Goal: Transaction & Acquisition: Subscribe to service/newsletter

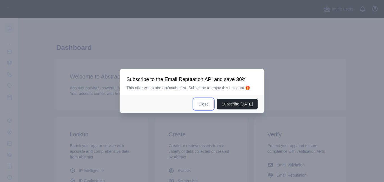
click at [209, 101] on button "Close" at bounding box center [204, 103] width 20 height 11
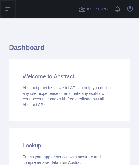
click at [5, 9] on icon at bounding box center [8, 9] width 7 height 7
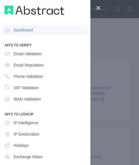
click at [100, 8] on icon at bounding box center [98, 8] width 7 height 7
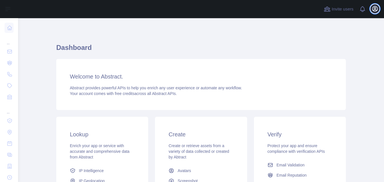
click at [372, 11] on icon "button" at bounding box center [375, 8] width 7 height 7
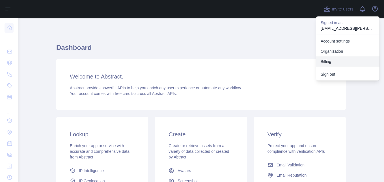
click at [340, 58] on button "Billing" at bounding box center [347, 61] width 63 height 10
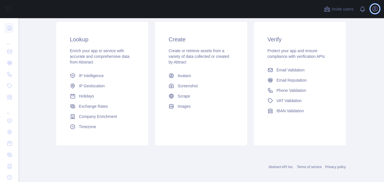
scroll to position [100, 0]
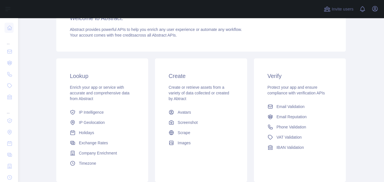
scroll to position [85, 0]
click at [286, 105] on span "Email Validation" at bounding box center [291, 106] width 28 height 6
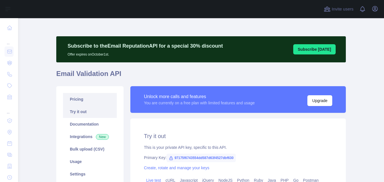
click at [68, 98] on link "Pricing" at bounding box center [90, 99] width 54 height 12
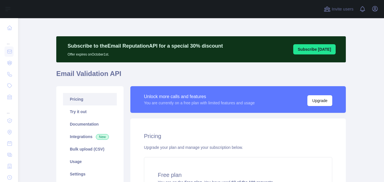
click at [70, 100] on link "Pricing" at bounding box center [90, 99] width 54 height 12
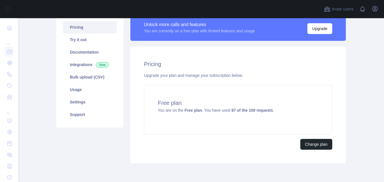
scroll to position [85, 0]
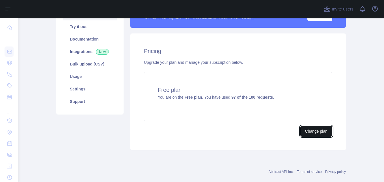
click at [308, 130] on button "Change plan" at bounding box center [317, 131] width 32 height 11
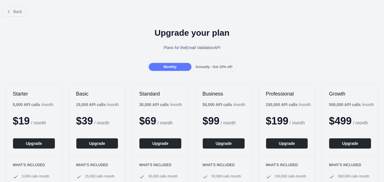
click at [196, 65] on span "Annually - Get 10% off!" at bounding box center [214, 67] width 37 height 4
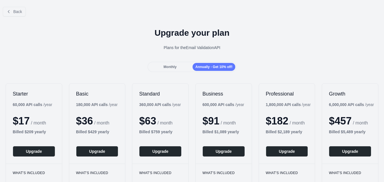
click at [169, 65] on span "Monthly" at bounding box center [170, 67] width 13 height 4
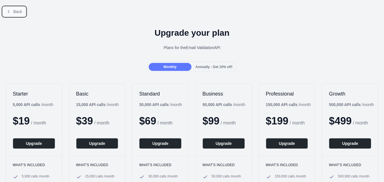
click at [7, 8] on button "Back" at bounding box center [14, 12] width 23 height 10
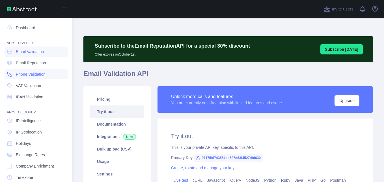
click at [35, 72] on span "Phone Validation" at bounding box center [31, 74] width 30 height 6
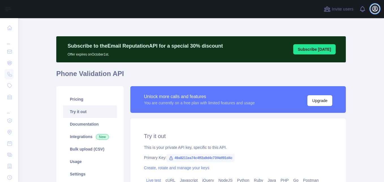
click at [377, 10] on icon "button" at bounding box center [375, 8] width 7 height 7
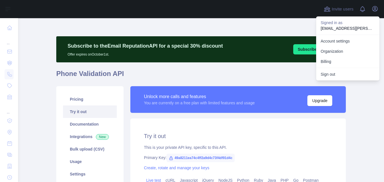
click at [218, 25] on div "**********" at bounding box center [201, 156] width 290 height 277
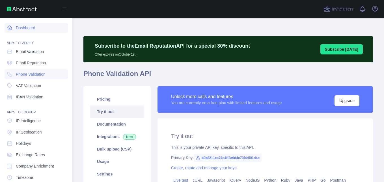
click at [18, 27] on link "Dashboard" at bounding box center [36, 28] width 63 height 10
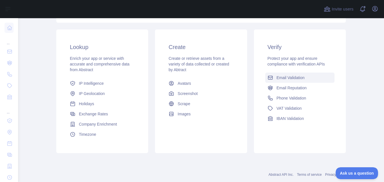
click at [301, 78] on span "Email Validation" at bounding box center [291, 78] width 28 height 6
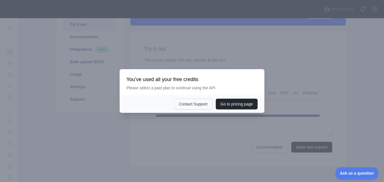
scroll to position [113, 0]
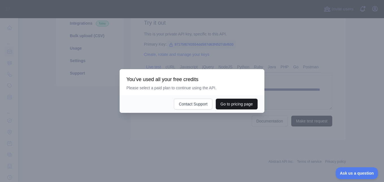
click at [251, 103] on button "Go to pricing page" at bounding box center [237, 103] width 42 height 11
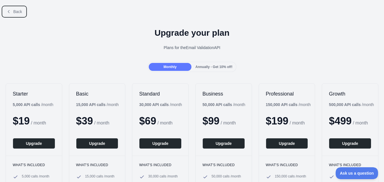
click at [16, 14] on button "Back" at bounding box center [14, 12] width 23 height 10
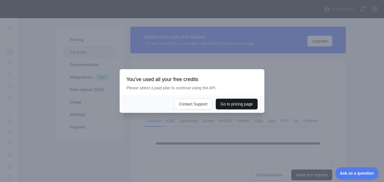
click at [228, 103] on button "Go to pricing page" at bounding box center [237, 103] width 42 height 11
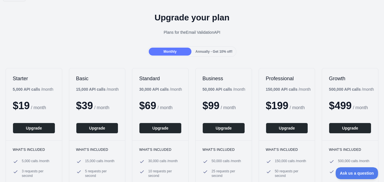
scroll to position [28, 0]
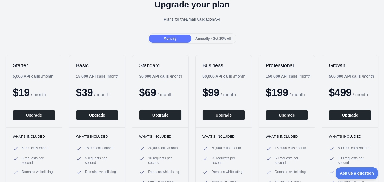
click at [196, 41] on div "Annually - Get 10% off!" at bounding box center [214, 39] width 43 height 8
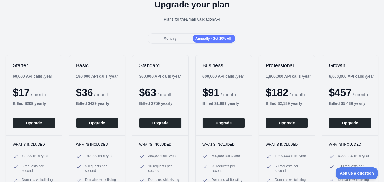
click at [168, 39] on span "Monthly" at bounding box center [170, 39] width 13 height 4
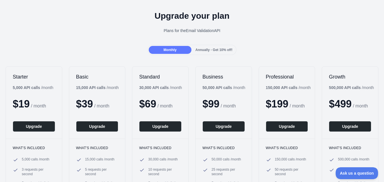
scroll to position [0, 0]
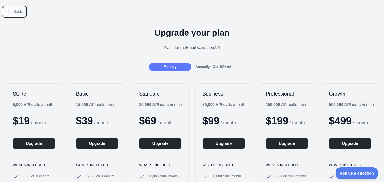
click at [15, 12] on span "Back" at bounding box center [17, 11] width 9 height 5
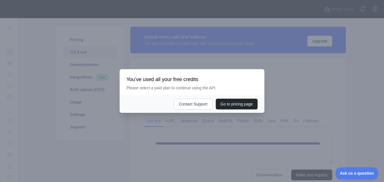
click at [263, 68] on div at bounding box center [192, 91] width 384 height 182
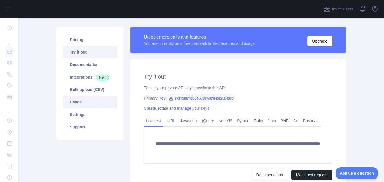
click at [81, 103] on link "Usage" at bounding box center [90, 102] width 54 height 12
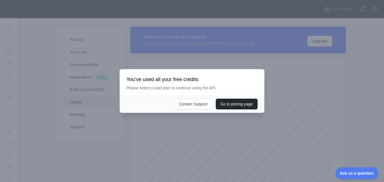
scroll to position [164, 362]
click at [202, 129] on div at bounding box center [192, 91] width 384 height 182
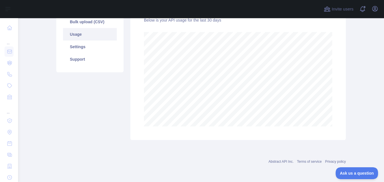
scroll to position [99, 0]
